Goal: Transaction & Acquisition: Download file/media

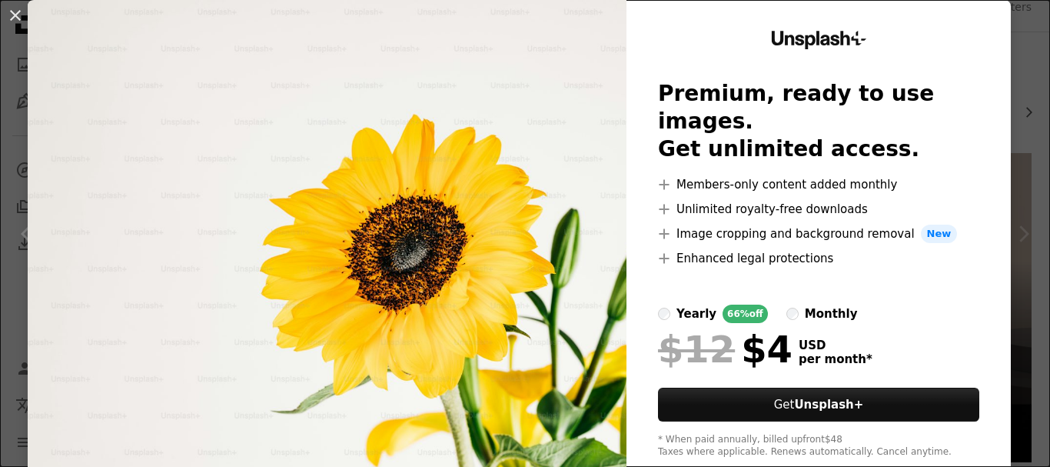
scroll to position [73, 0]
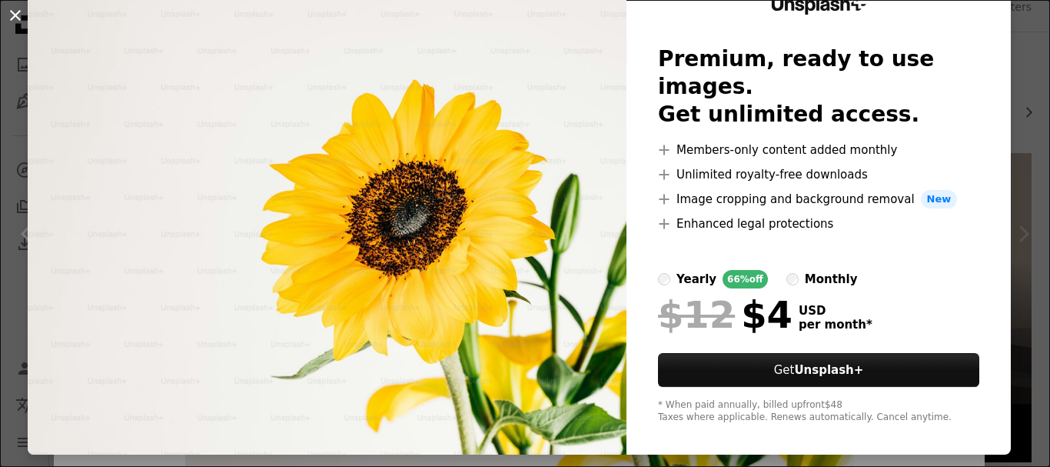
click at [9, 7] on button "An X shape" at bounding box center [15, 15] width 18 height 18
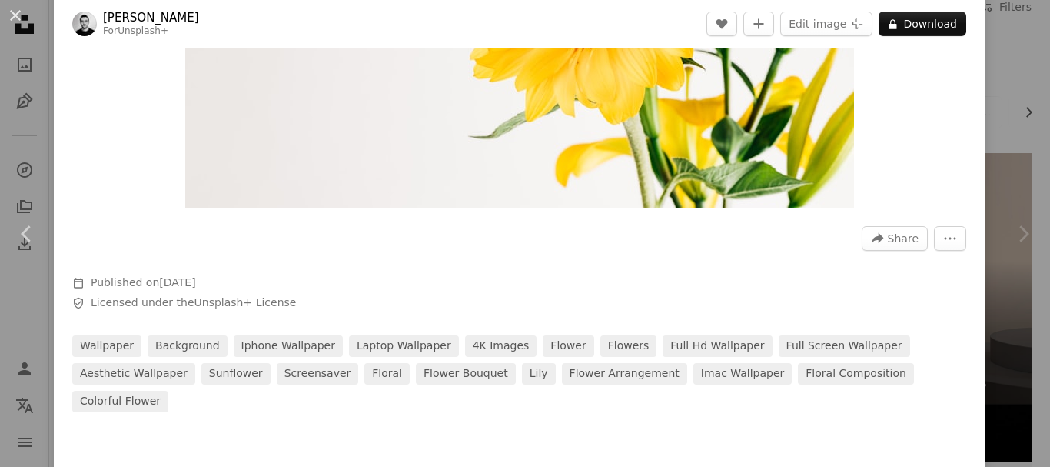
scroll to position [308, 0]
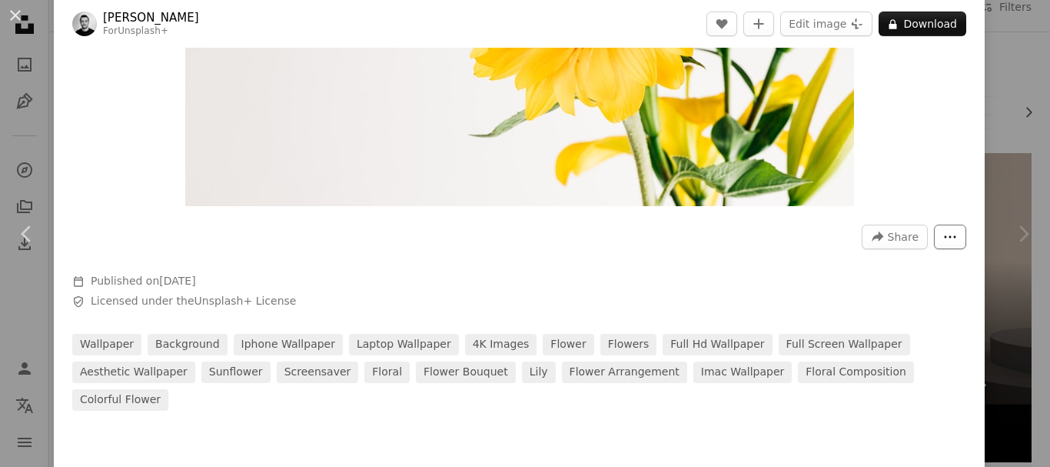
click at [934, 244] on button "More Actions" at bounding box center [950, 236] width 32 height 25
click at [816, 261] on dialog "An X shape Chevron left Chevron right [PERSON_NAME] For Unsplash+ A heart A plu…" at bounding box center [525, 233] width 1050 height 467
click at [913, 26] on button "A lock Download" at bounding box center [923, 24] width 88 height 25
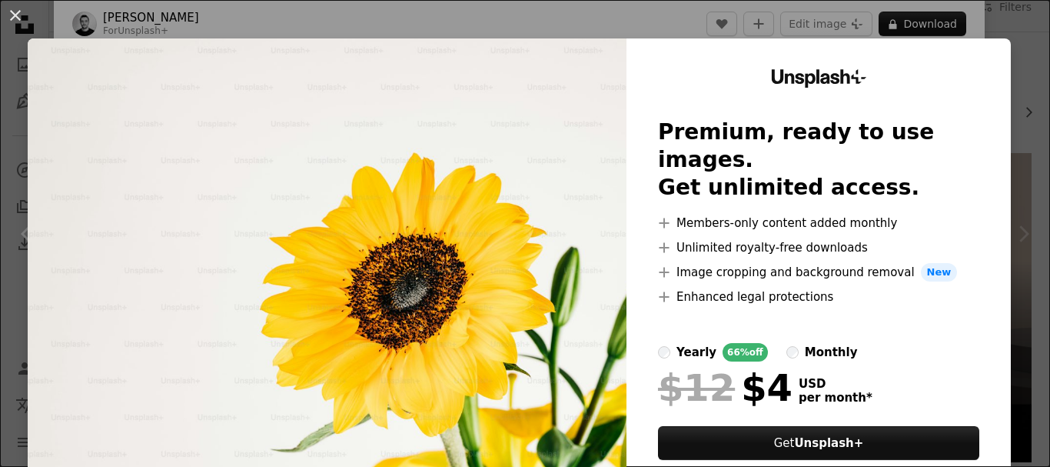
scroll to position [73, 0]
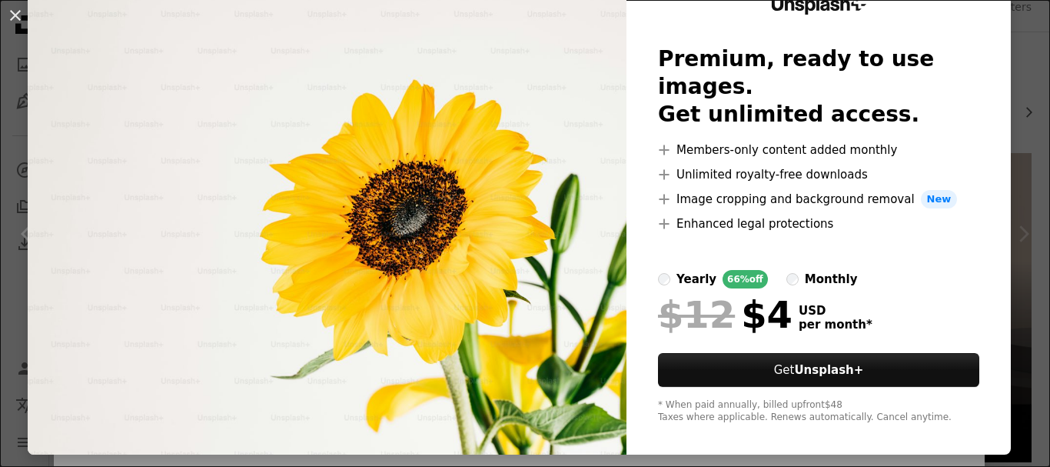
click at [750, 432] on div "An X shape Unsplash+ Premium, ready to use images. Get unlimited access. A plus…" at bounding box center [525, 233] width 1050 height 467
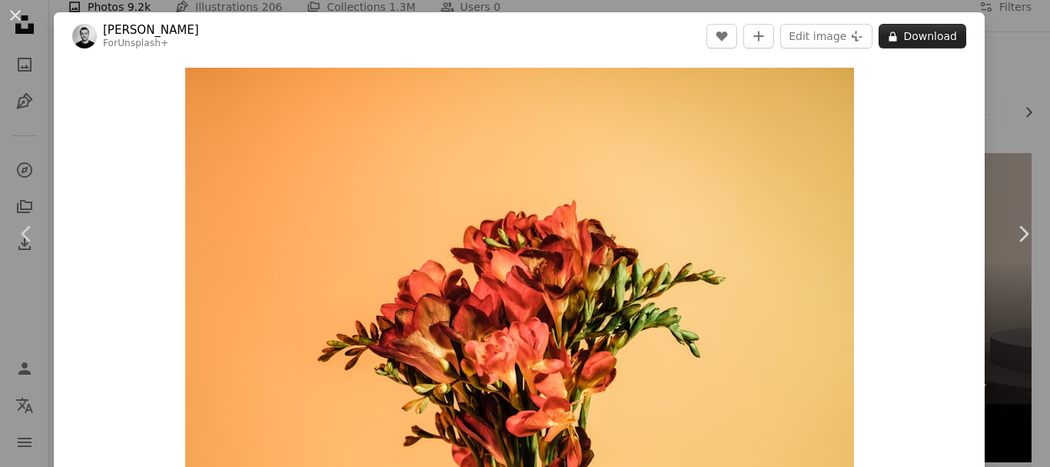
click at [925, 29] on button "A lock Download" at bounding box center [923, 36] width 88 height 25
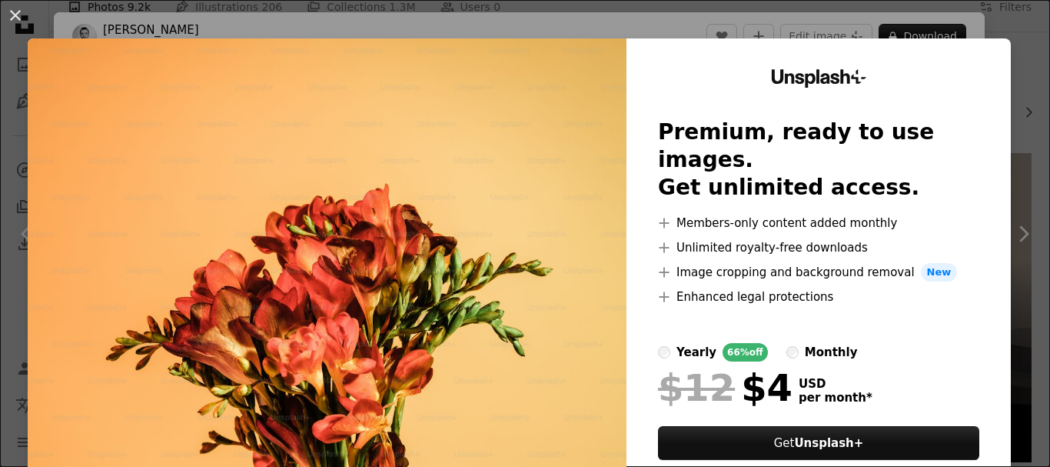
click at [486, 125] on img at bounding box center [327, 282] width 599 height 489
